Goal: Task Accomplishment & Management: Use online tool/utility

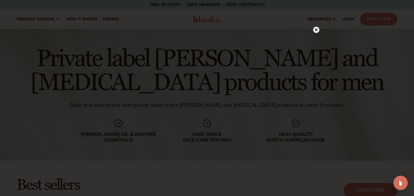
drag, startPoint x: 315, startPoint y: 31, endPoint x: 311, endPoint y: 31, distance: 4.2
click at [315, 31] on circle at bounding box center [316, 30] width 6 height 6
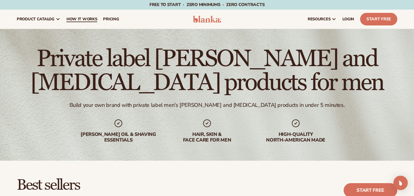
click at [97, 20] on span "How It Works" at bounding box center [81, 19] width 31 height 5
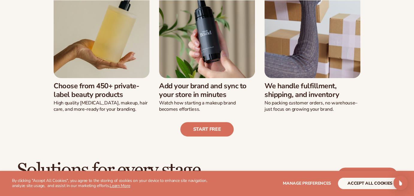
scroll to position [209, 0]
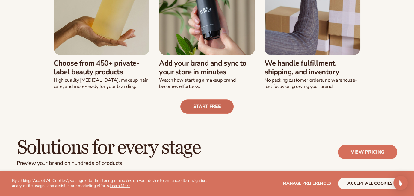
click at [200, 103] on link "Start free" at bounding box center [207, 106] width 54 height 14
